Goal: Register for event/course

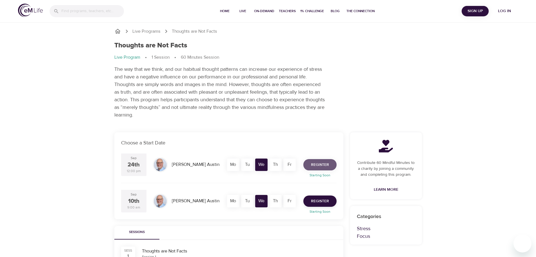
click at [326, 163] on span "Register" at bounding box center [320, 164] width 18 height 7
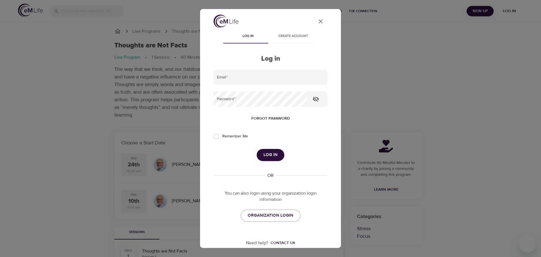
click at [294, 41] on button "Create account" at bounding box center [292, 37] width 45 height 14
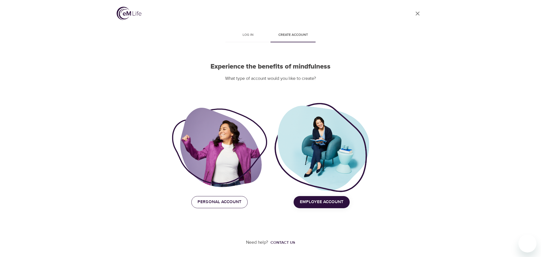
click at [214, 206] on button "Personal Account" at bounding box center [219, 202] width 56 height 12
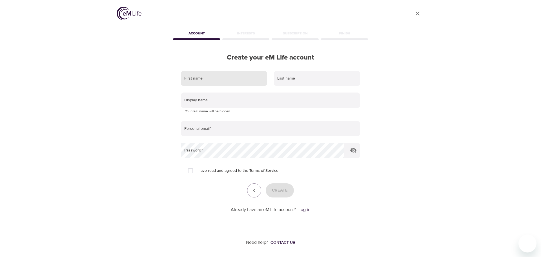
click at [221, 80] on input "text" at bounding box center [224, 78] width 86 height 15
type input "Nathanielle"
type input "[PERSON_NAME]"
type input "[EMAIL_ADDRESS][DOMAIN_NAME]"
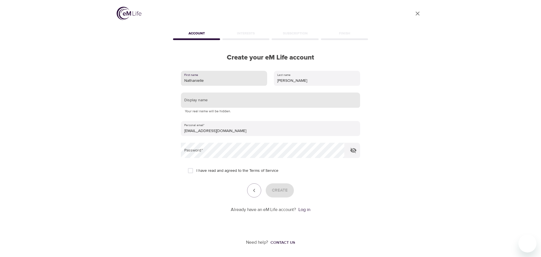
click at [239, 98] on input "text" at bounding box center [270, 99] width 179 height 15
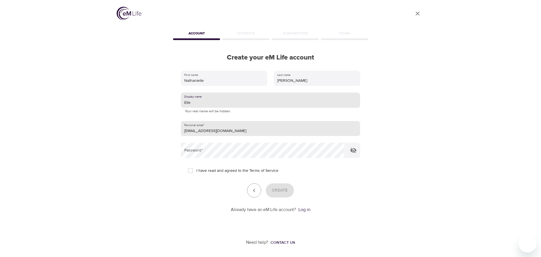
type input "Elle"
drag, startPoint x: 222, startPoint y: 131, endPoint x: 167, endPoint y: 126, distance: 54.6
click at [167, 126] on div "User Profile Account Interests Subscription Finish Create your eM Life account …" at bounding box center [270, 128] width 321 height 257
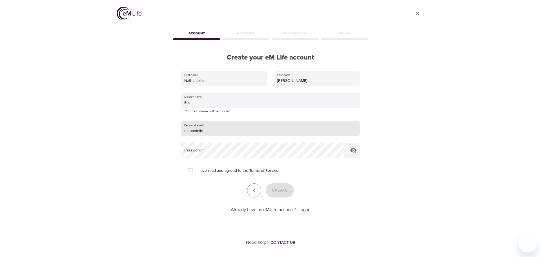
type input "[EMAIL_ADDRESS][PERSON_NAME][DOMAIN_NAME]"
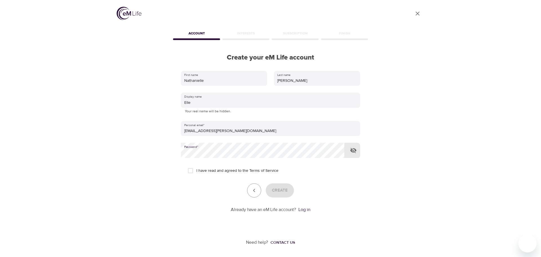
click at [350, 150] on button "button" at bounding box center [354, 150] width 14 height 14
click at [192, 170] on input "I have read and agreed to the Terms of Service" at bounding box center [191, 171] width 12 height 12
checkbox input "true"
click at [285, 192] on span "Create" at bounding box center [280, 190] width 16 height 7
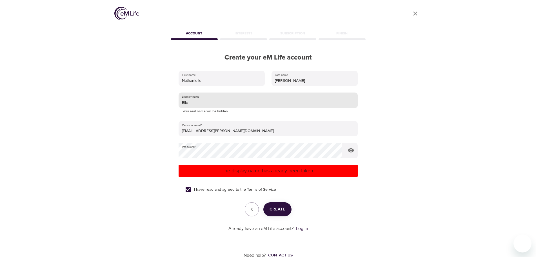
click at [207, 105] on input "Elle" at bounding box center [268, 99] width 179 height 15
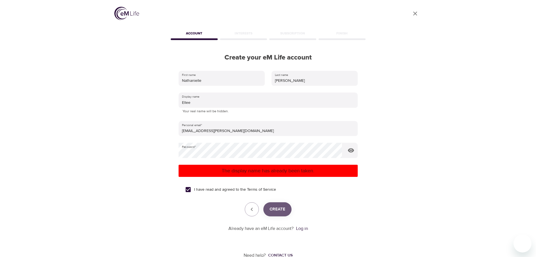
click at [272, 209] on span "Create" at bounding box center [278, 208] width 16 height 7
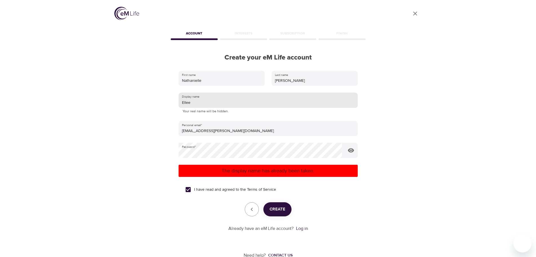
click at [204, 103] on input "Ellee" at bounding box center [268, 99] width 179 height 15
type input "E"
type input "Ellle"
click at [267, 208] on button "Create" at bounding box center [277, 209] width 28 height 14
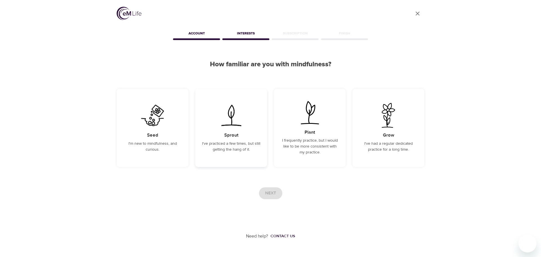
click at [250, 154] on div "Sprout I've practiced a few times, but still getting the hang of it." at bounding box center [231, 128] width 72 height 78
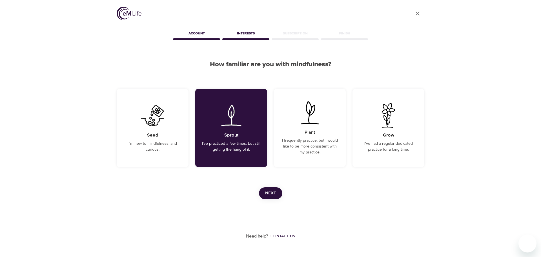
click at [270, 189] on span "Next" at bounding box center [270, 192] width 11 height 7
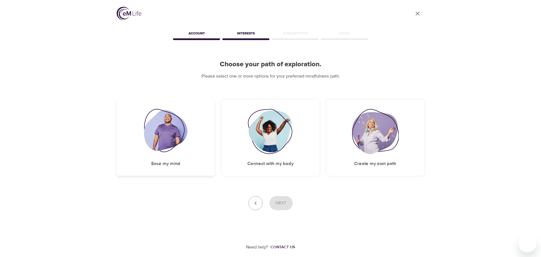
click at [174, 144] on img at bounding box center [166, 131] width 44 height 45
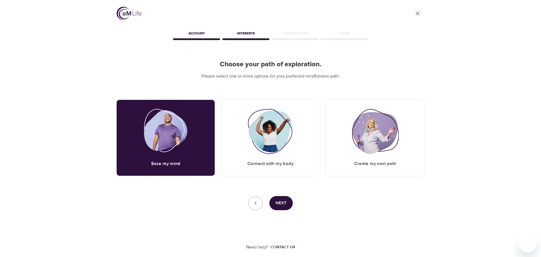
click at [276, 201] on span "Next" at bounding box center [281, 202] width 11 height 7
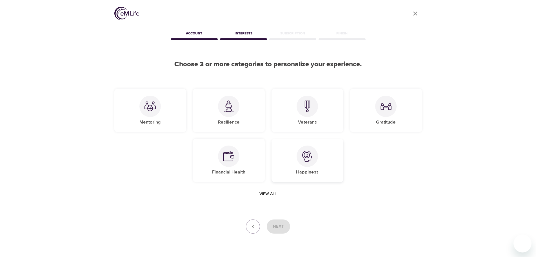
click at [287, 153] on div "Happiness" at bounding box center [308, 160] width 72 height 43
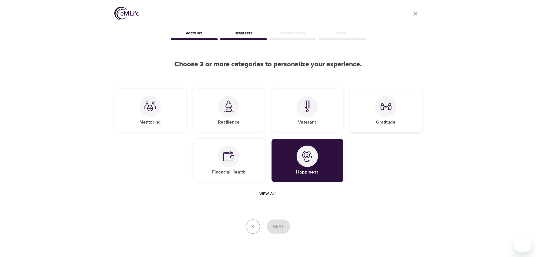
click at [375, 119] on div "Gratitude" at bounding box center [386, 110] width 72 height 43
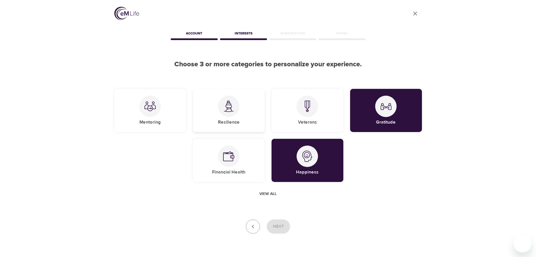
click at [247, 121] on div "Resilience" at bounding box center [229, 110] width 72 height 43
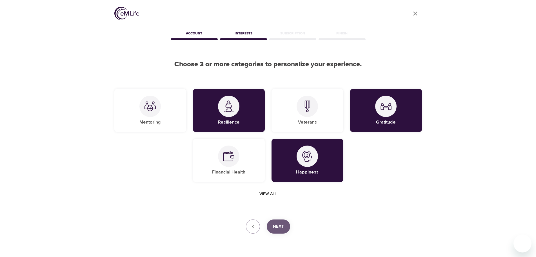
click at [274, 221] on button "Next" at bounding box center [278, 226] width 23 height 14
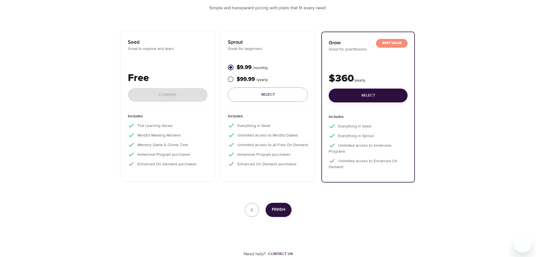
scroll to position [40, 0]
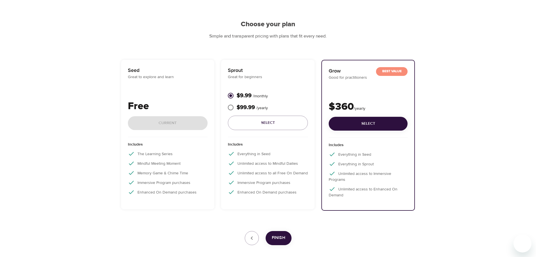
click at [171, 127] on div "Free Current" at bounding box center [168, 118] width 80 height 38
click at [167, 101] on p "Free" at bounding box center [168, 106] width 80 height 15
click at [170, 88] on div "Seed Great to explore and learn Free Current" at bounding box center [168, 101] width 80 height 70
click at [161, 122] on div "Free Current" at bounding box center [168, 118] width 80 height 38
click at [161, 150] on p "Includes" at bounding box center [168, 145] width 80 height 9
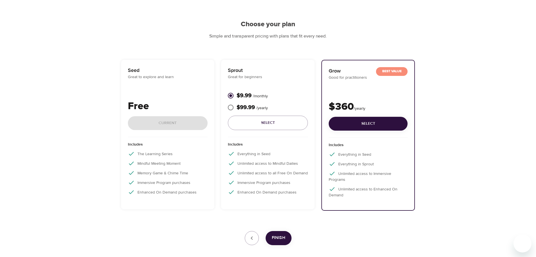
click at [164, 170] on p "Memory Game & Chime Time" at bounding box center [168, 172] width 80 height 7
click at [167, 182] on p "Immersive Program purchases" at bounding box center [168, 182] width 80 height 7
click at [176, 193] on p "Enhanced On Demand purchases" at bounding box center [168, 191] width 80 height 7
click at [174, 183] on p "Immersive Program purchases" at bounding box center [168, 182] width 80 height 7
click at [319, 231] on div "Finish" at bounding box center [268, 238] width 308 height 14
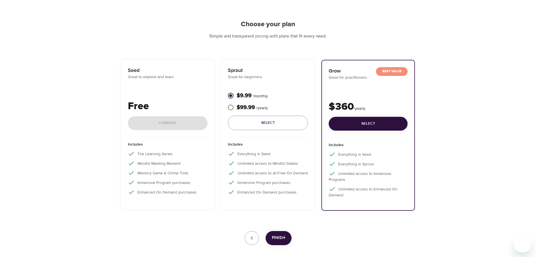
click at [305, 87] on div "Sprout Great for beginners $9.99 / monthly $99.99 / yearly Select" at bounding box center [268, 101] width 80 height 70
click at [196, 118] on div "Free Current" at bounding box center [168, 118] width 80 height 38
click at [188, 120] on div "Free Current" at bounding box center [168, 118] width 80 height 38
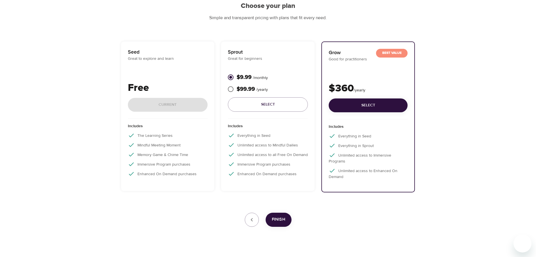
scroll to position [68, 0]
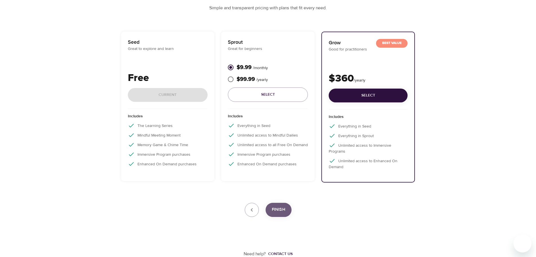
click at [278, 211] on span "Finish" at bounding box center [279, 209] width 14 height 7
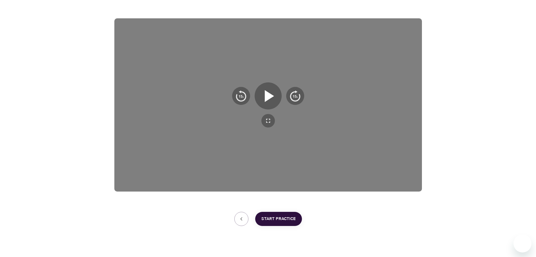
scroll to position [91, 0]
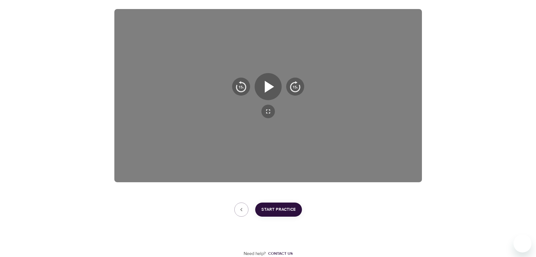
click at [266, 211] on span "Start Practice" at bounding box center [278, 209] width 34 height 7
